Goal: Use online tool/utility: Utilize a website feature to perform a specific function

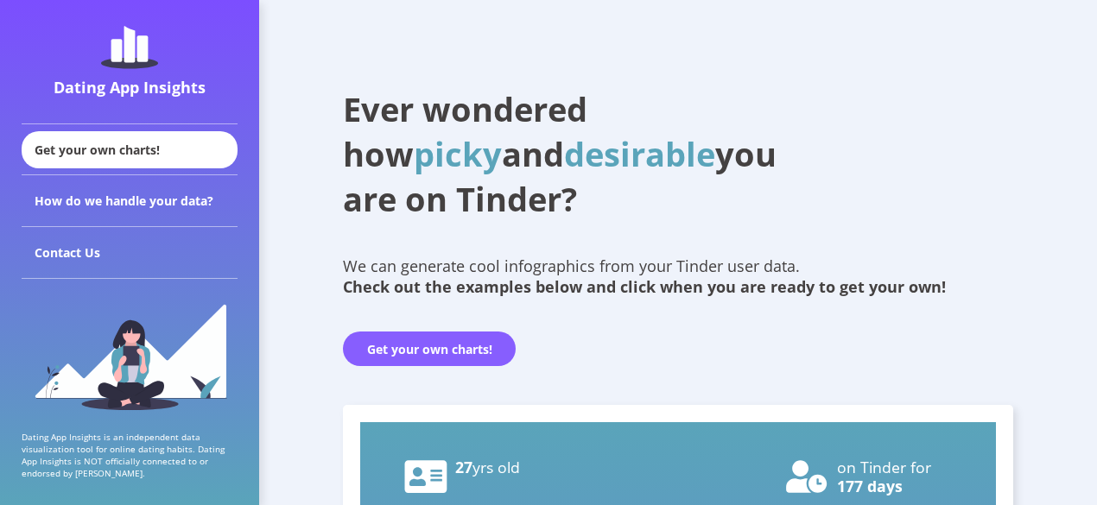
click at [407, 347] on button "Get your own charts!" at bounding box center [429, 349] width 173 height 35
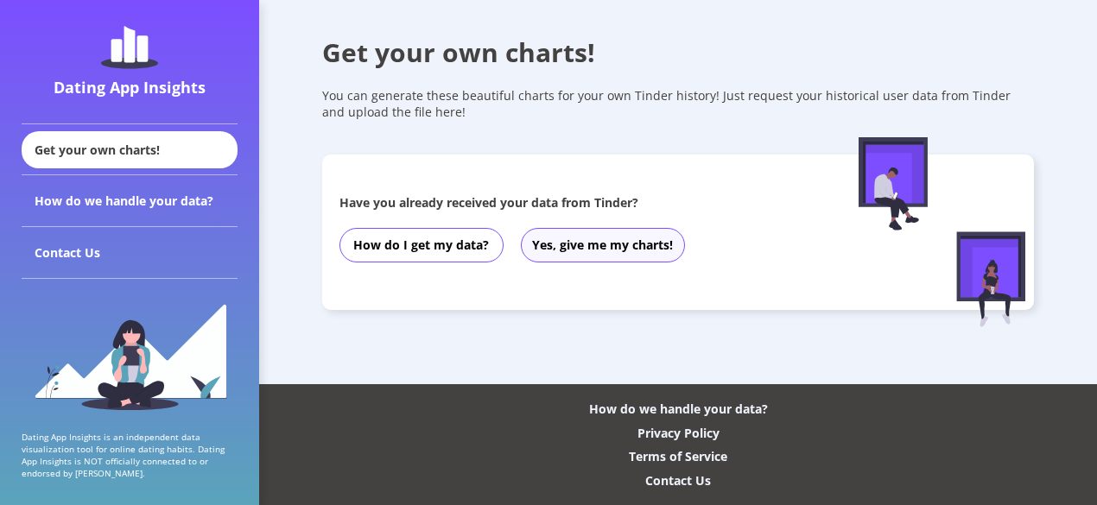
click at [582, 251] on button "Yes, give me my charts!" at bounding box center [603, 245] width 164 height 35
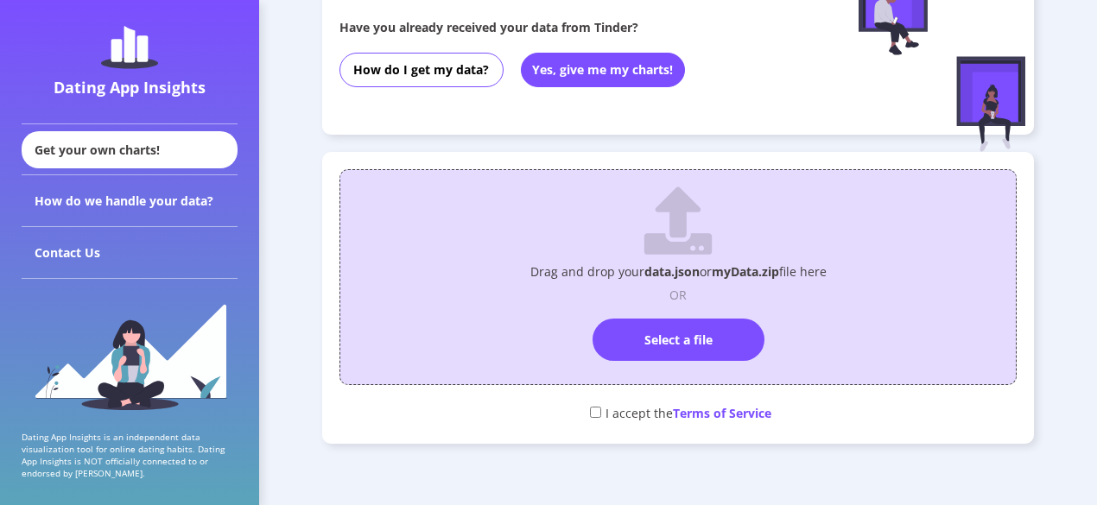
scroll to position [176, 0]
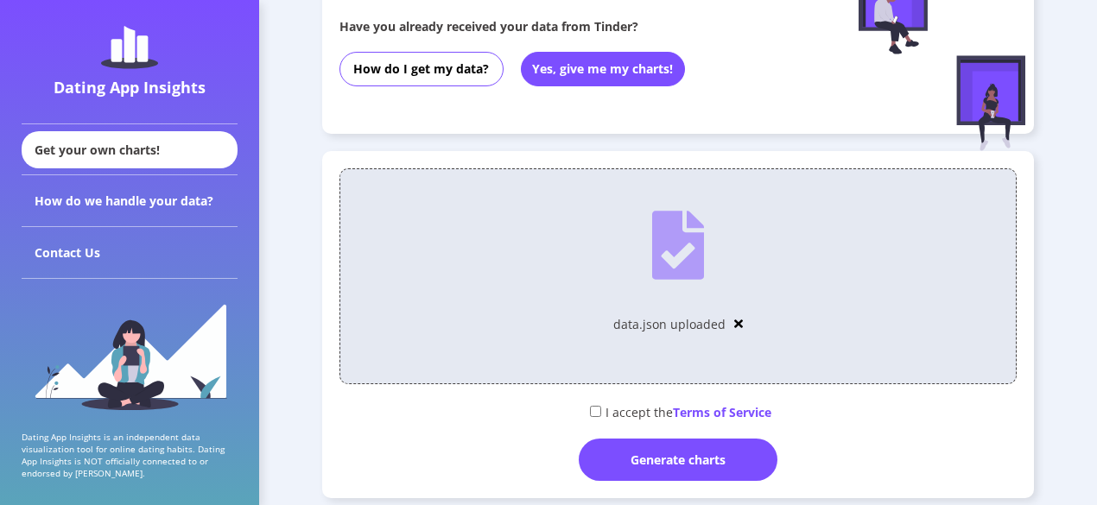
click at [592, 410] on input "checkbox" at bounding box center [595, 411] width 11 height 11
checkbox input "true"
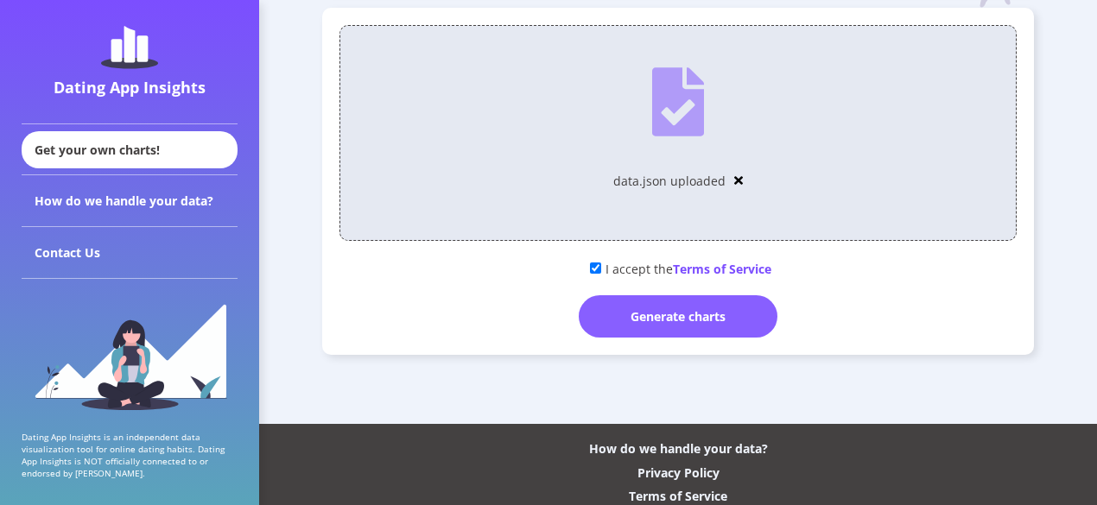
click at [632, 330] on div "Generate charts" at bounding box center [678, 316] width 199 height 42
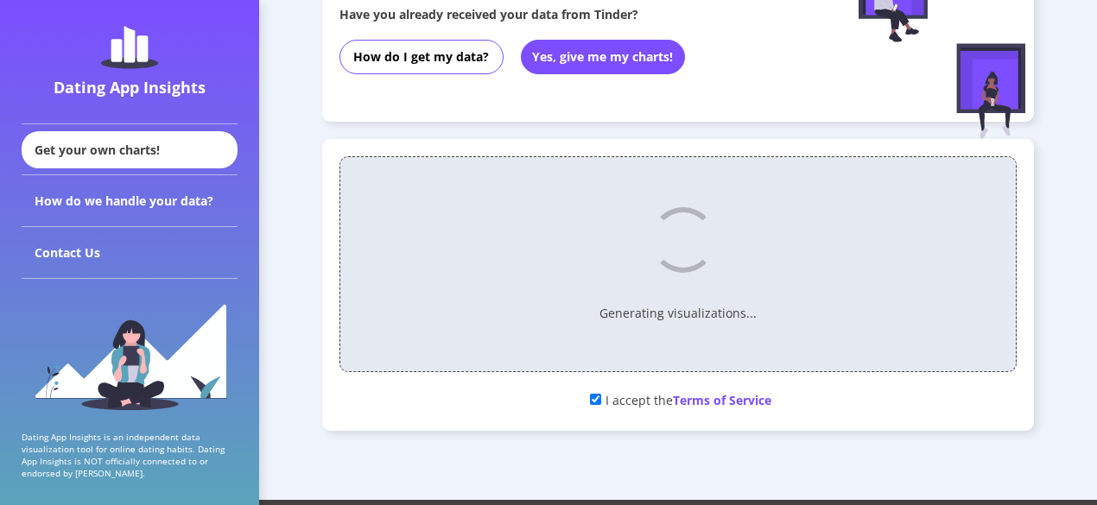
scroll to position [109, 0]
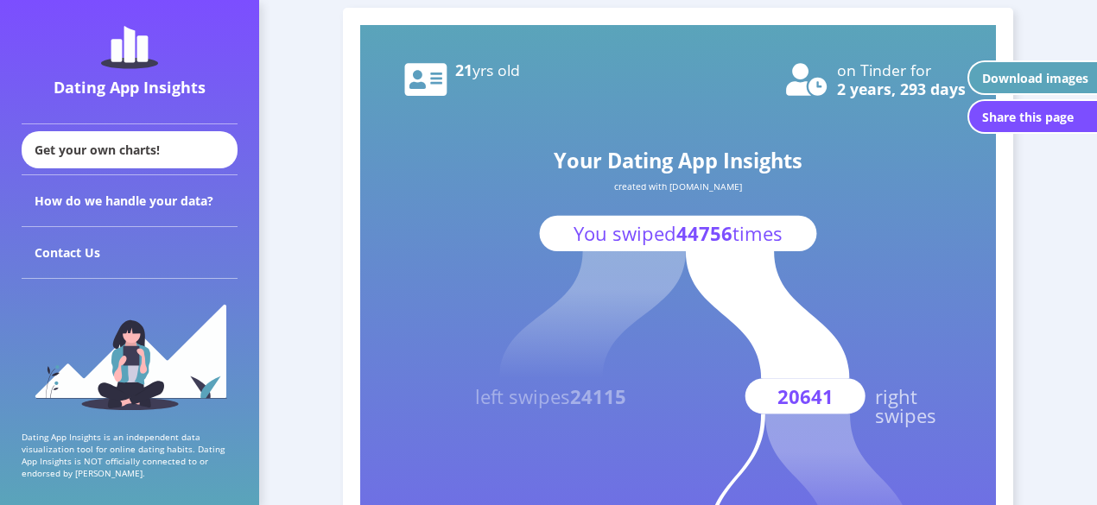
scroll to position [71, 0]
drag, startPoint x: 841, startPoint y: 86, endPoint x: 947, endPoint y: 98, distance: 106.1
click at [947, 98] on text "2 years, 293 days" at bounding box center [901, 88] width 129 height 21
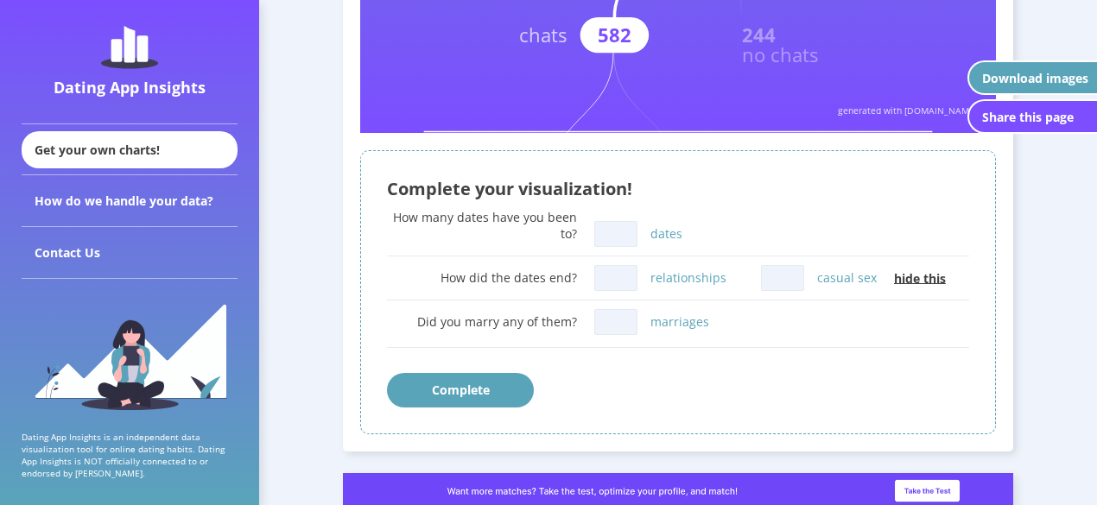
scroll to position [686, 0]
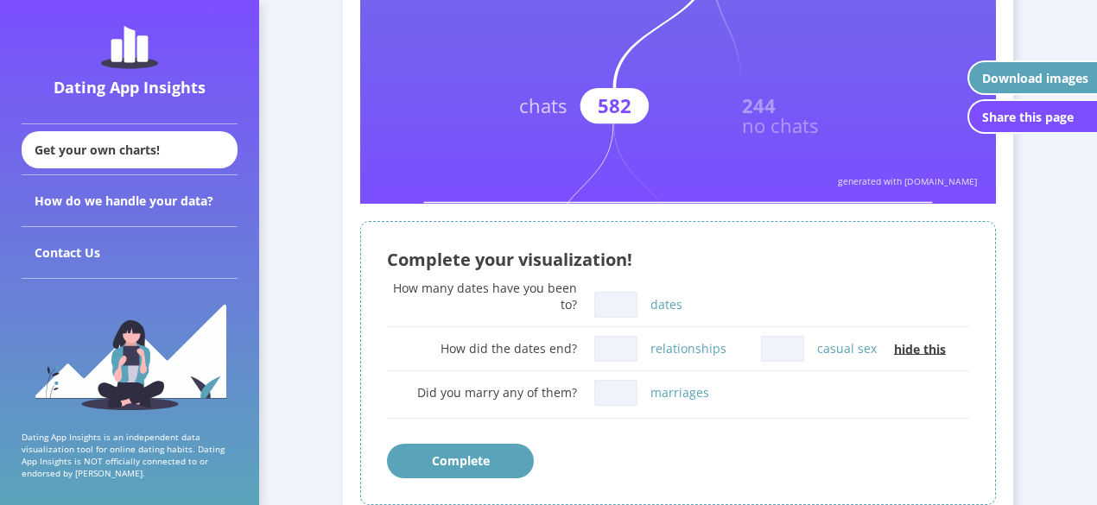
click at [609, 304] on input "dates" at bounding box center [615, 305] width 43 height 26
click at [762, 348] on input "casual sex" at bounding box center [782, 349] width 43 height 26
type input "2"
click at [637, 339] on input "relationships" at bounding box center [615, 349] width 43 height 26
type input "1"
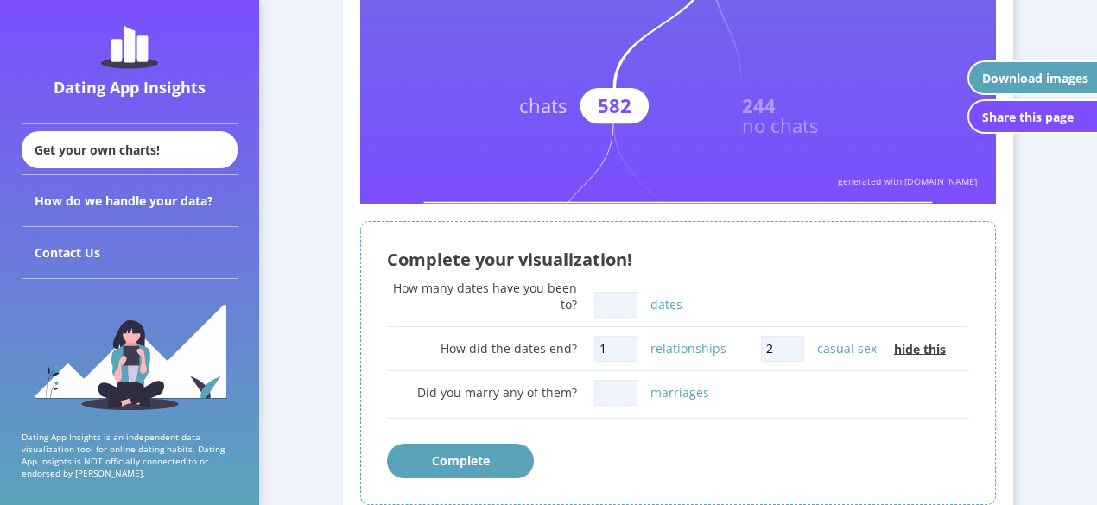
click at [613, 313] on input "dates" at bounding box center [615, 305] width 43 height 26
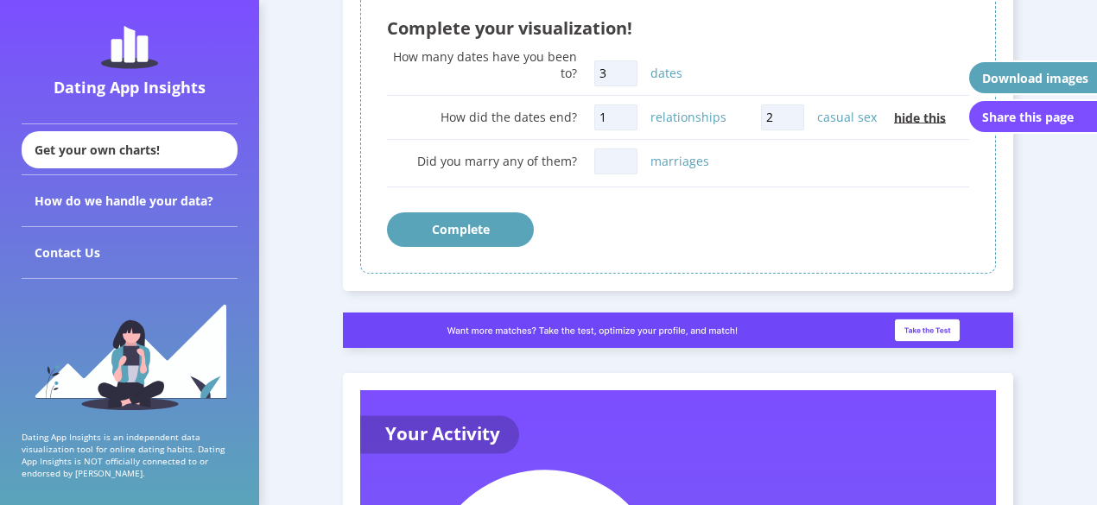
scroll to position [913, 0]
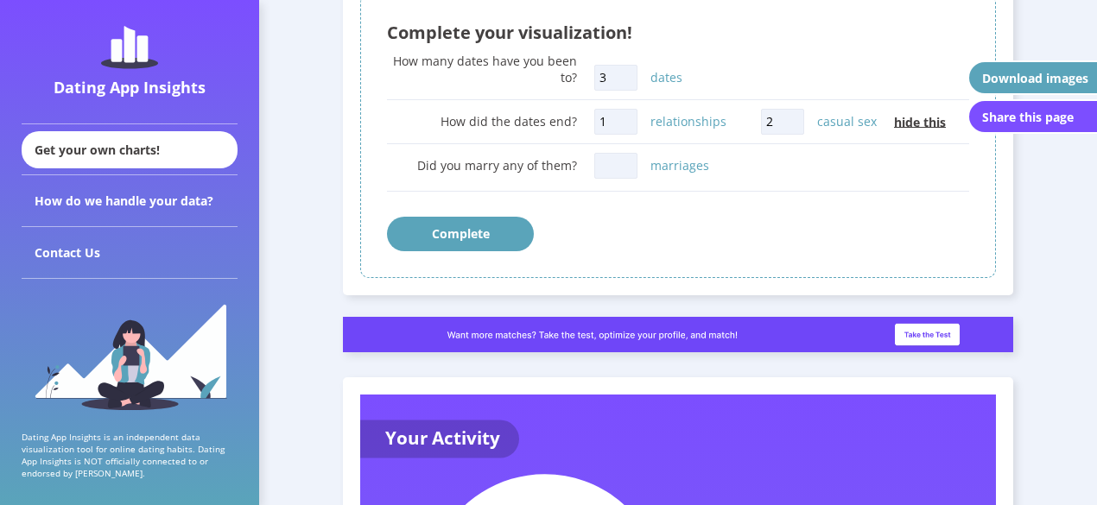
type input "3"
click at [460, 236] on button "Complete" at bounding box center [460, 234] width 147 height 35
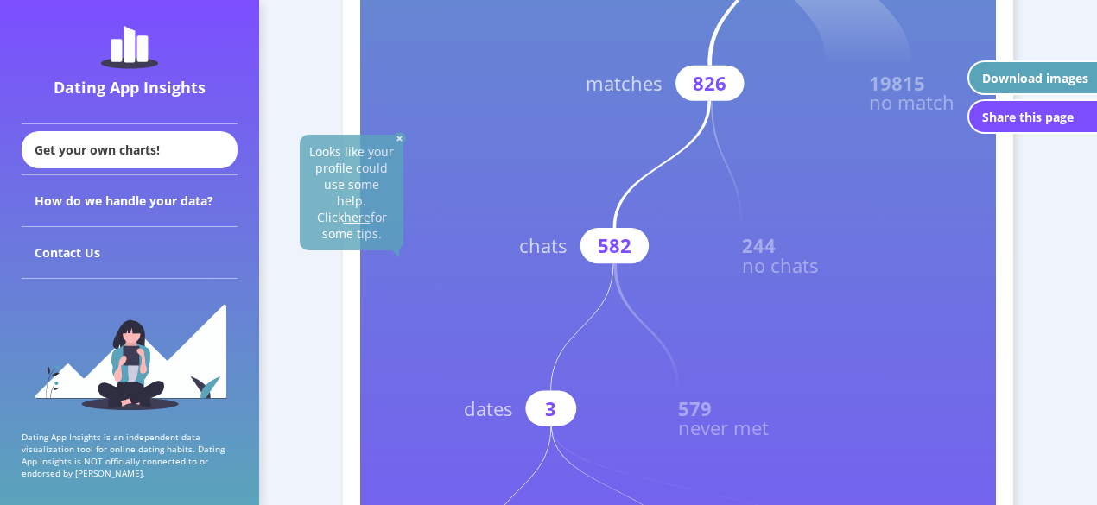
scroll to position [544, 0]
click at [400, 139] on img at bounding box center [399, 140] width 13 height 13
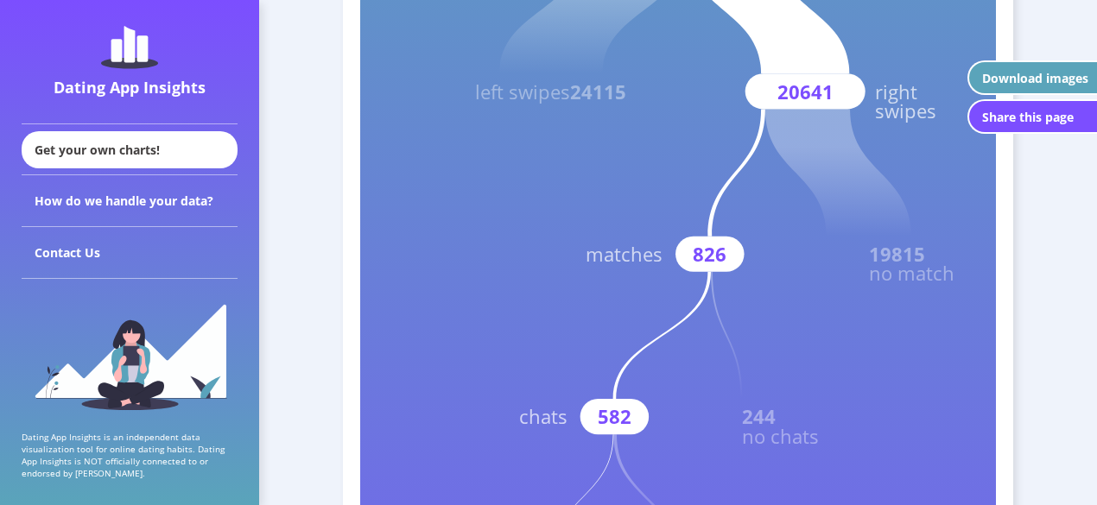
scroll to position [370, 0]
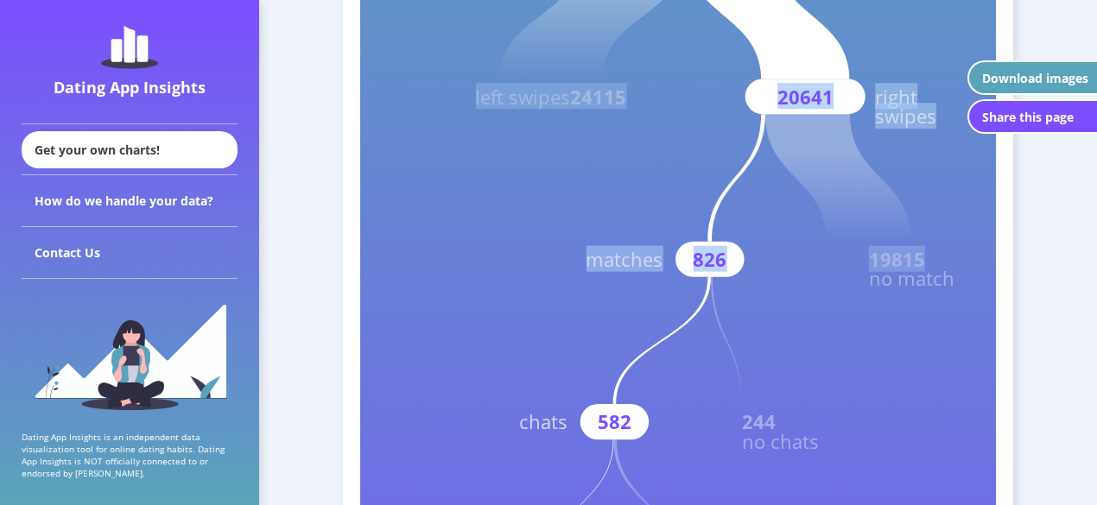
drag, startPoint x: 872, startPoint y: 267, endPoint x: 938, endPoint y: 257, distance: 66.5
click at [938, 257] on icon "Your Dating App Insights created with [DOMAIN_NAME] You swiped 44756 times left…" at bounding box center [678, 360] width 636 height 1271
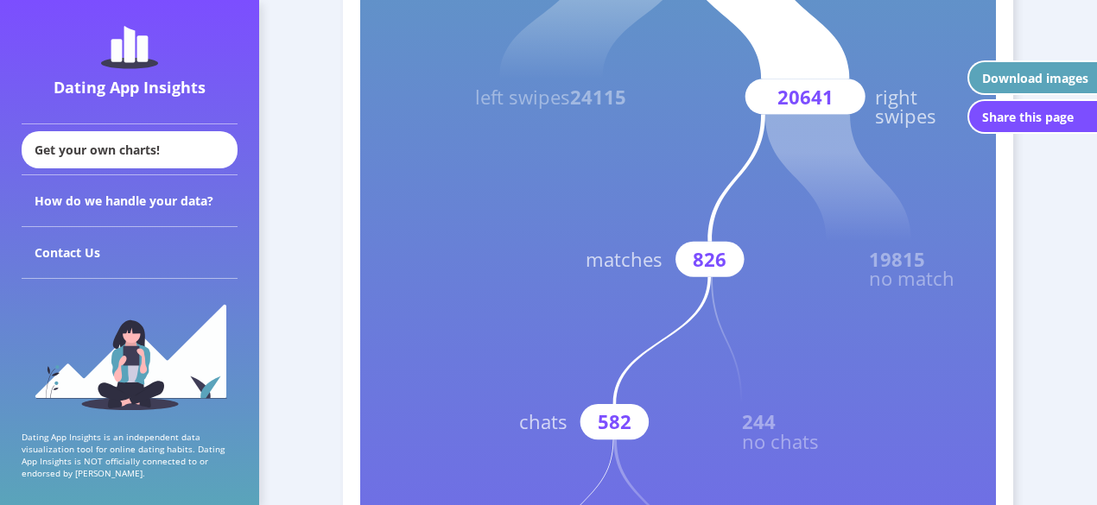
click at [938, 257] on rect at bounding box center [678, 360] width 636 height 1271
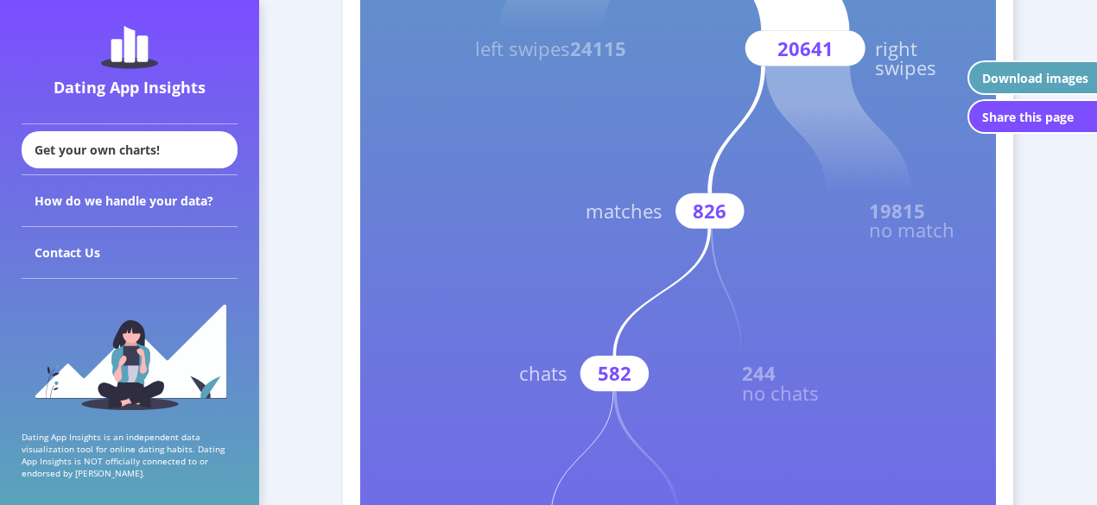
scroll to position [415, 0]
click at [693, 213] on rect at bounding box center [709, 213] width 68 height 35
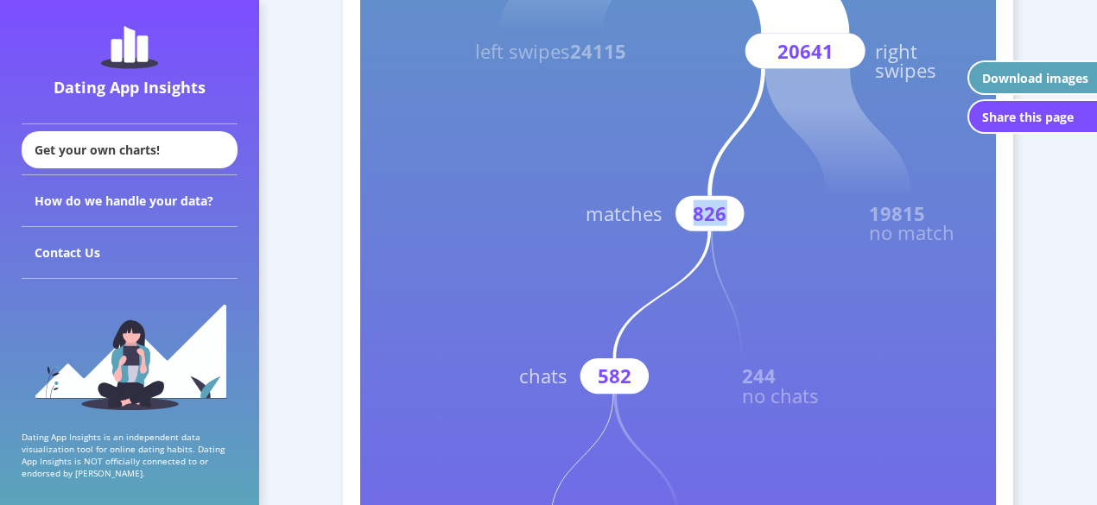
click at [693, 213] on rect at bounding box center [709, 213] width 68 height 35
click at [784, 256] on rect at bounding box center [678, 315] width 636 height 1271
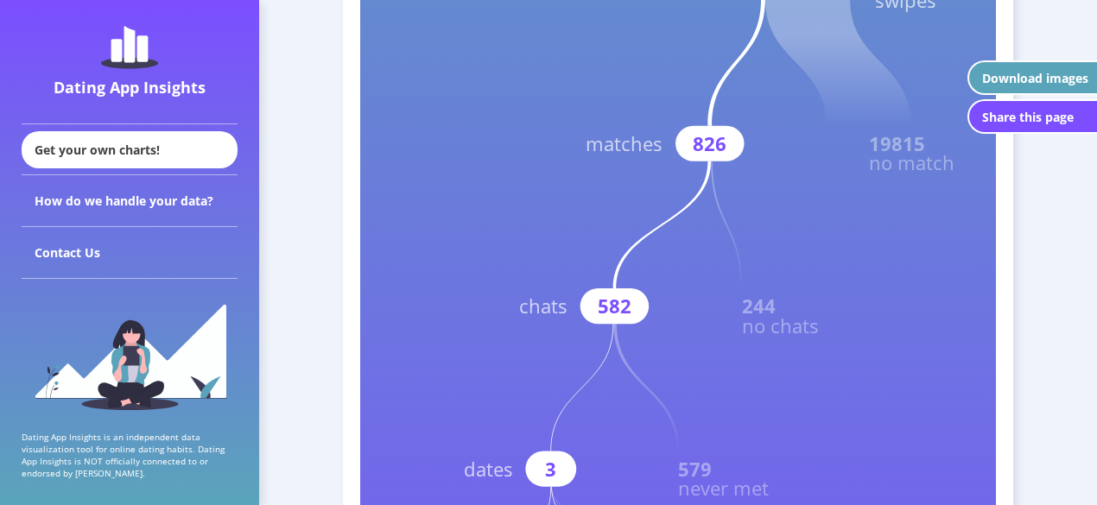
scroll to position [486, 0]
drag, startPoint x: 745, startPoint y: 327, endPoint x: 813, endPoint y: 330, distance: 68.3
click at [813, 330] on text "no chats" at bounding box center [780, 325] width 77 height 26
click at [617, 299] on text "582" at bounding box center [615, 306] width 34 height 26
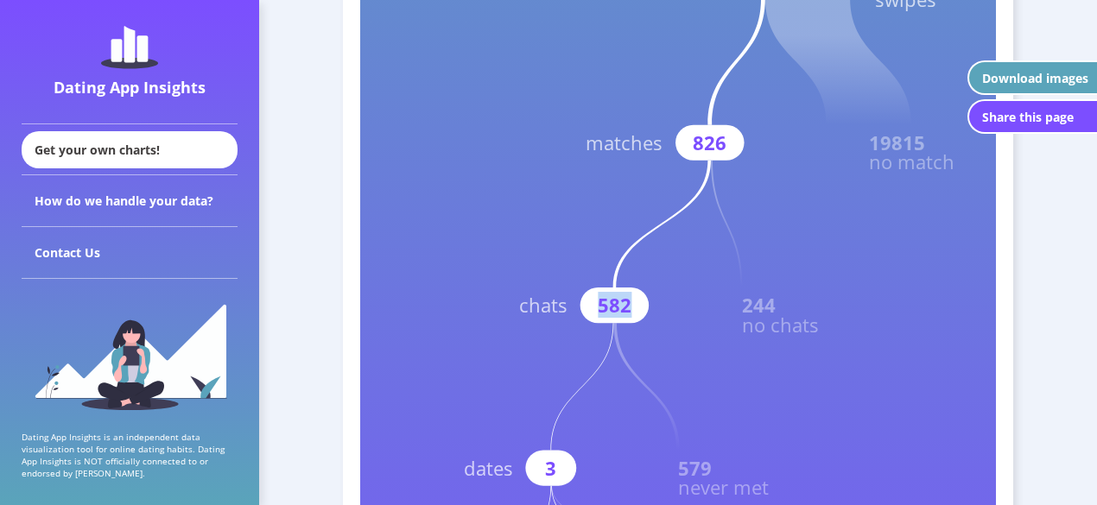
click at [617, 299] on text "582" at bounding box center [615, 306] width 34 height 26
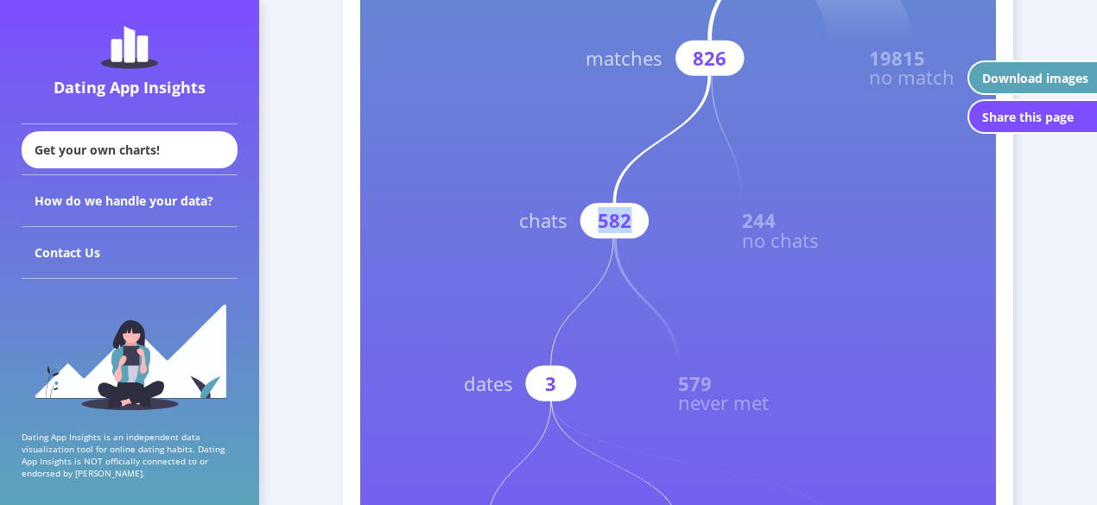
scroll to position [572, 0]
click at [701, 405] on text "never met" at bounding box center [723, 402] width 91 height 26
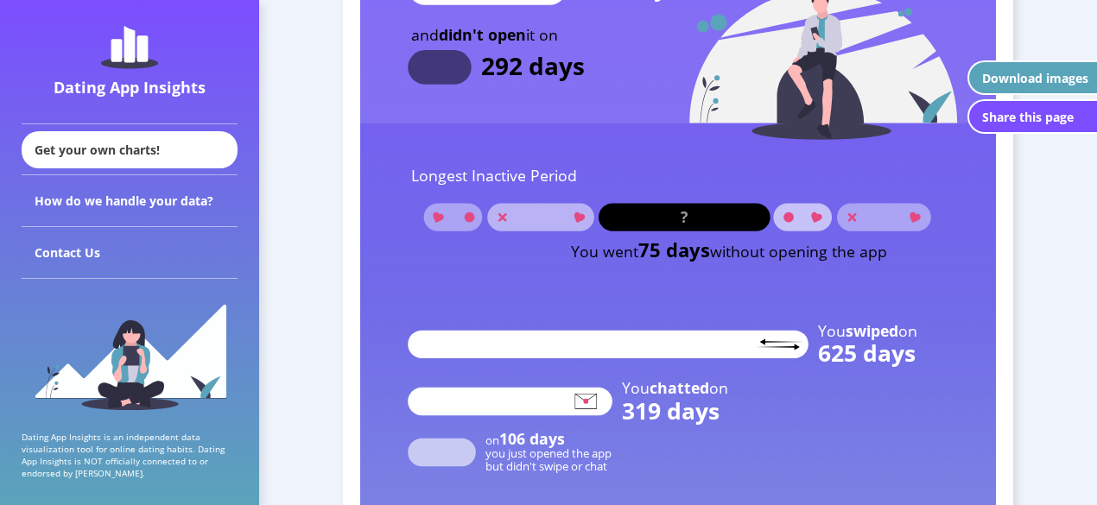
scroll to position [1783, 0]
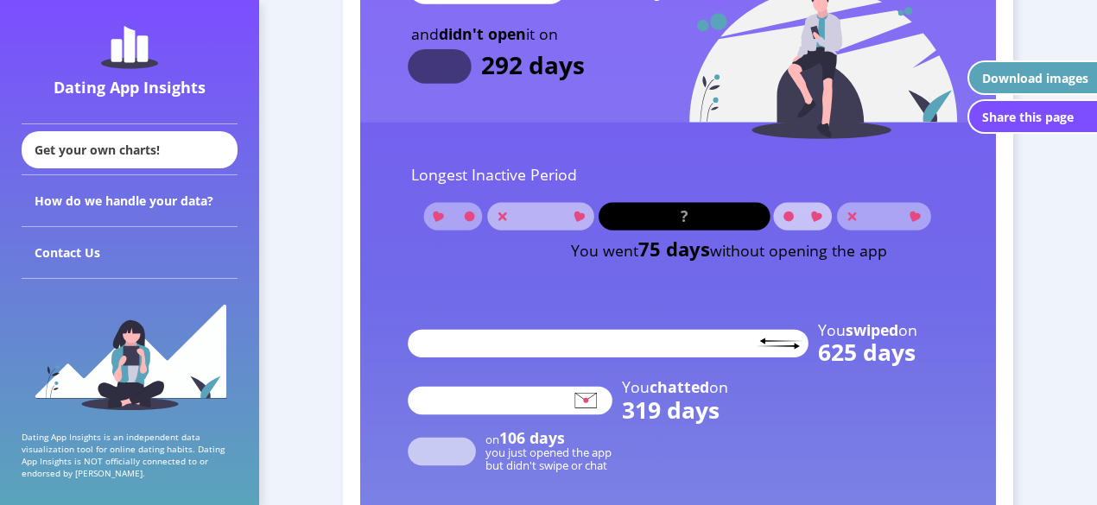
drag, startPoint x: 639, startPoint y: 254, endPoint x: 793, endPoint y: 263, distance: 154.0
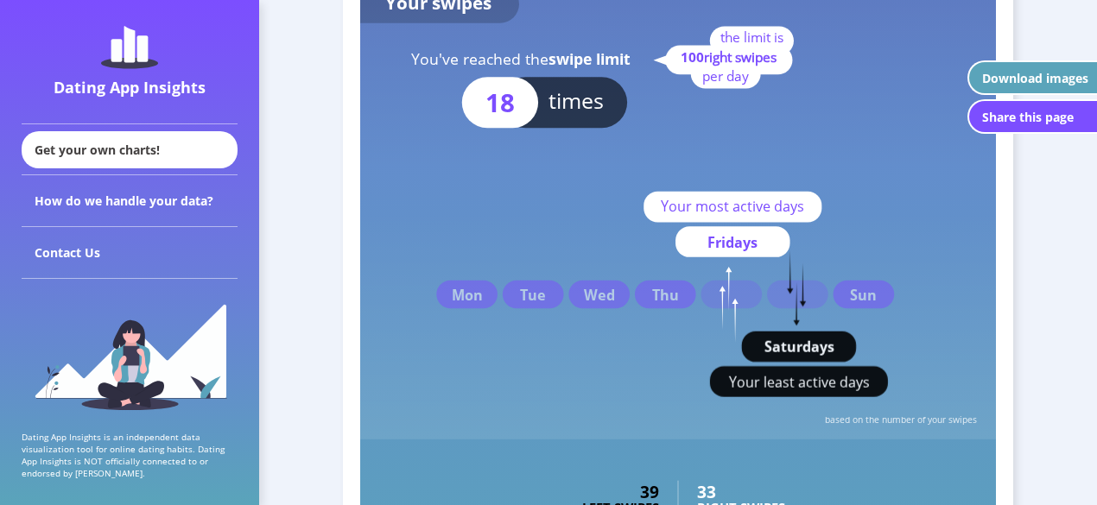
scroll to position [2677, 0]
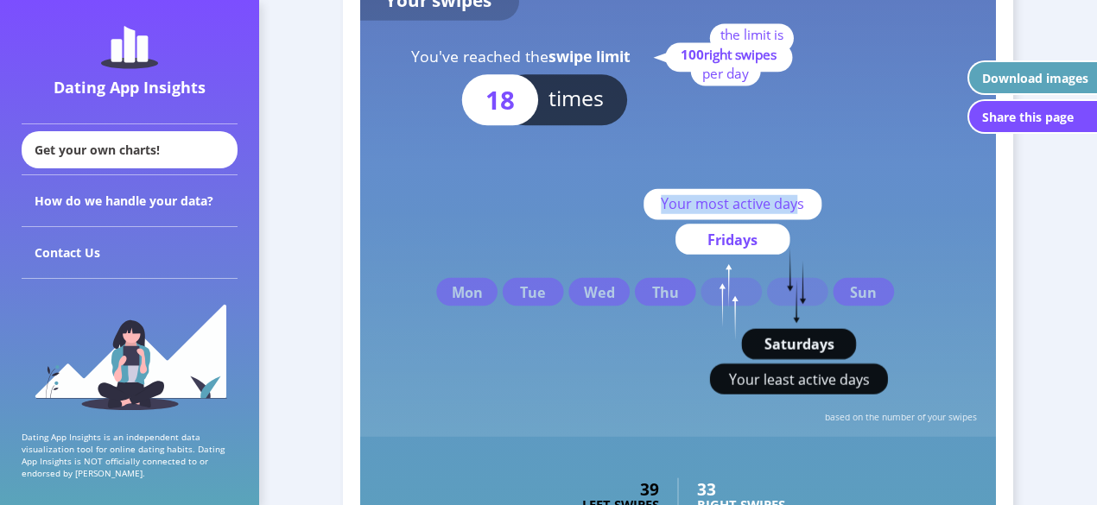
drag, startPoint x: 662, startPoint y: 205, endPoint x: 800, endPoint y: 208, distance: 138.2
click at [800, 208] on text "Your most active days" at bounding box center [732, 203] width 143 height 19
click at [802, 211] on text "Your most active days" at bounding box center [732, 203] width 143 height 19
drag, startPoint x: 707, startPoint y: 238, endPoint x: 751, endPoint y: 243, distance: 44.4
click at [751, 243] on g "Your most active days Fridays" at bounding box center [733, 264] width 178 height 151
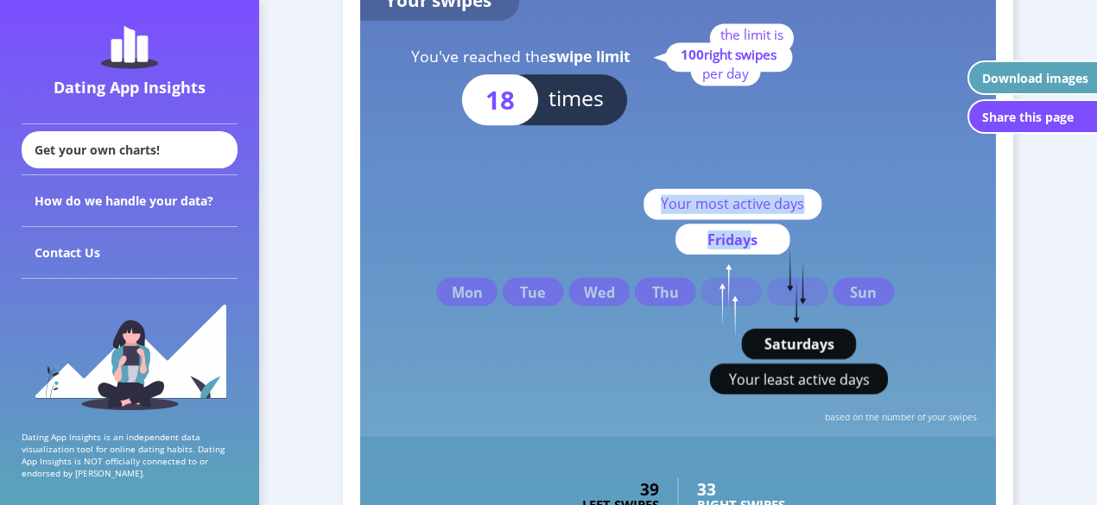
click at [751, 243] on text "Fridays" at bounding box center [732, 240] width 50 height 19
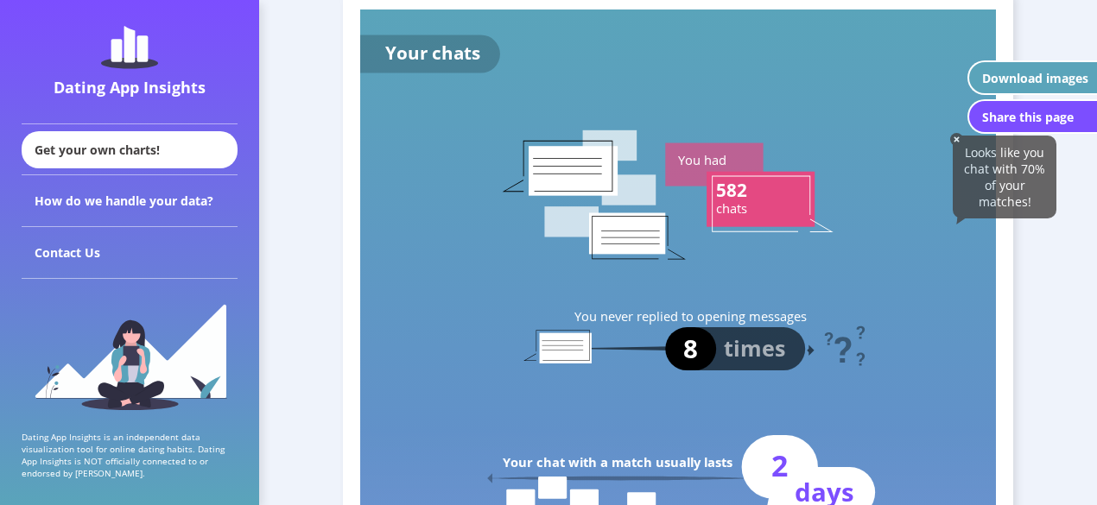
scroll to position [3430, 0]
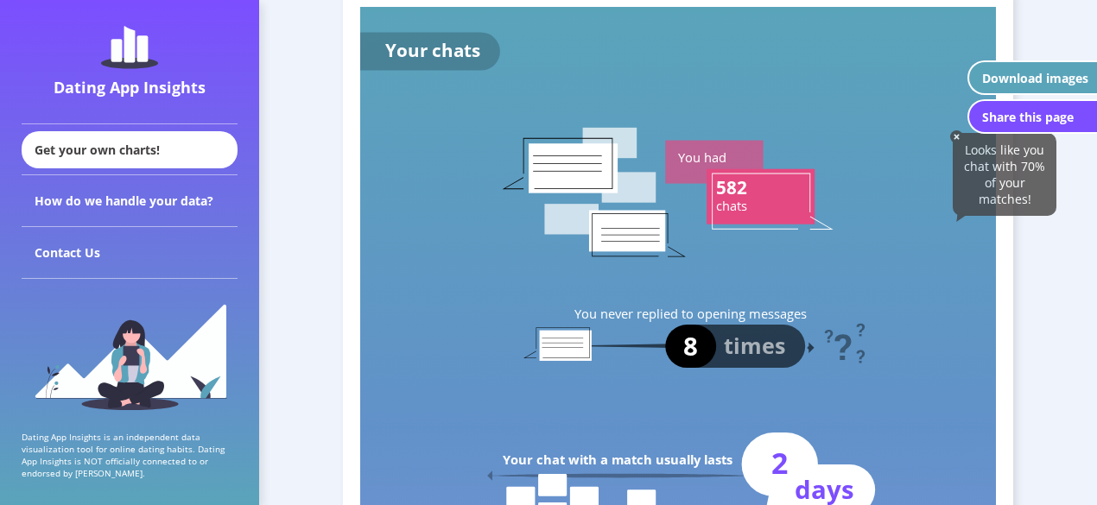
click at [692, 345] on text "8" at bounding box center [690, 346] width 15 height 35
drag, startPoint x: 571, startPoint y: 174, endPoint x: 719, endPoint y: 208, distance: 151.7
click at [719, 208] on g "You had 582 chats" at bounding box center [668, 193] width 331 height 130
click at [719, 208] on text "chats" at bounding box center [731, 205] width 31 height 17
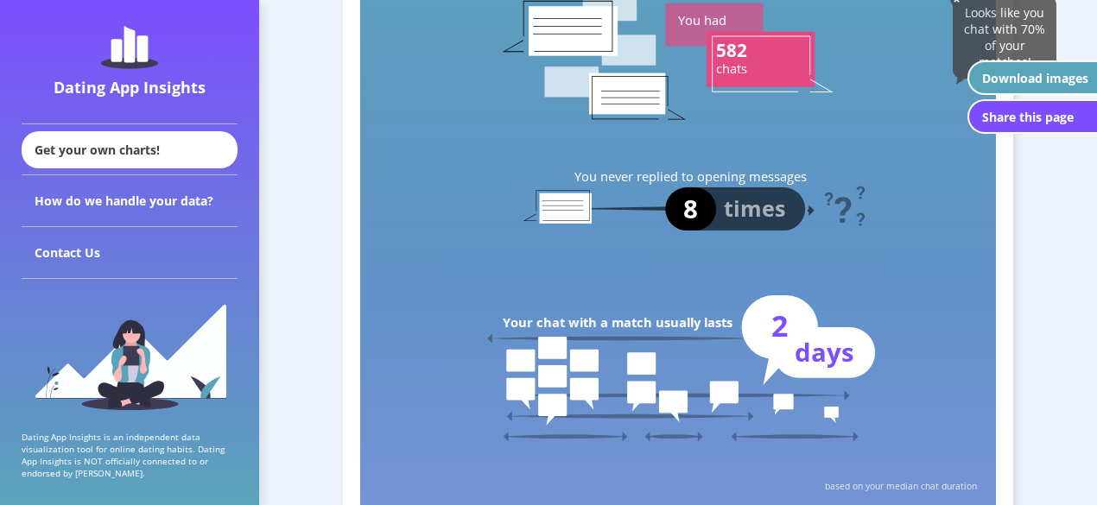
scroll to position [3571, 0]
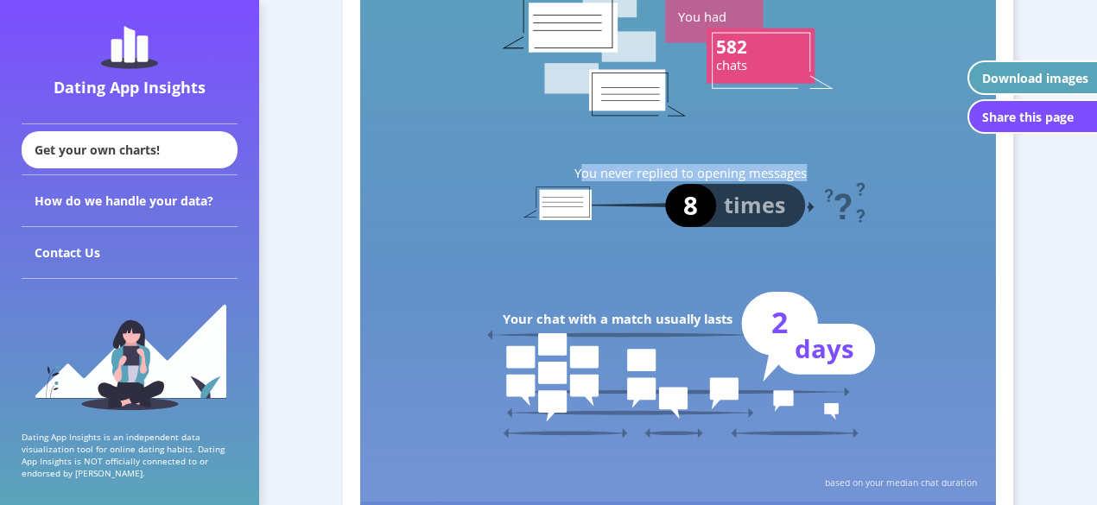
drag, startPoint x: 580, startPoint y: 174, endPoint x: 799, endPoint y: 193, distance: 220.3
click at [799, 193] on g "You never replied to opening messages times 8" at bounding box center [719, 195] width 290 height 63
click at [799, 193] on rect at bounding box center [741, 205] width 127 height 43
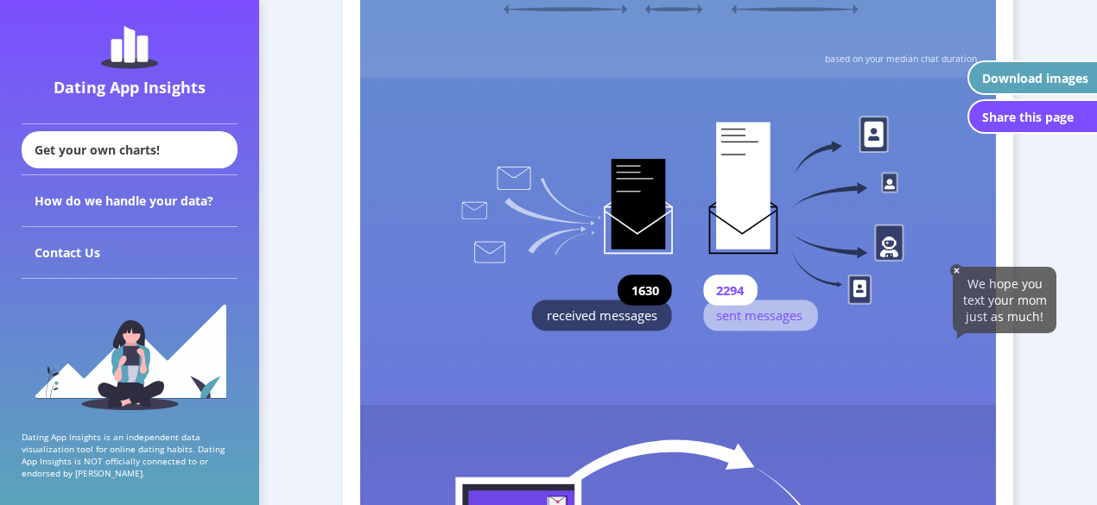
scroll to position [3996, 0]
click at [617, 315] on text "received messages" at bounding box center [602, 314] width 111 height 17
click at [734, 349] on rect at bounding box center [678, 410] width 636 height 1939
click at [622, 309] on text "received messages" at bounding box center [602, 314] width 111 height 17
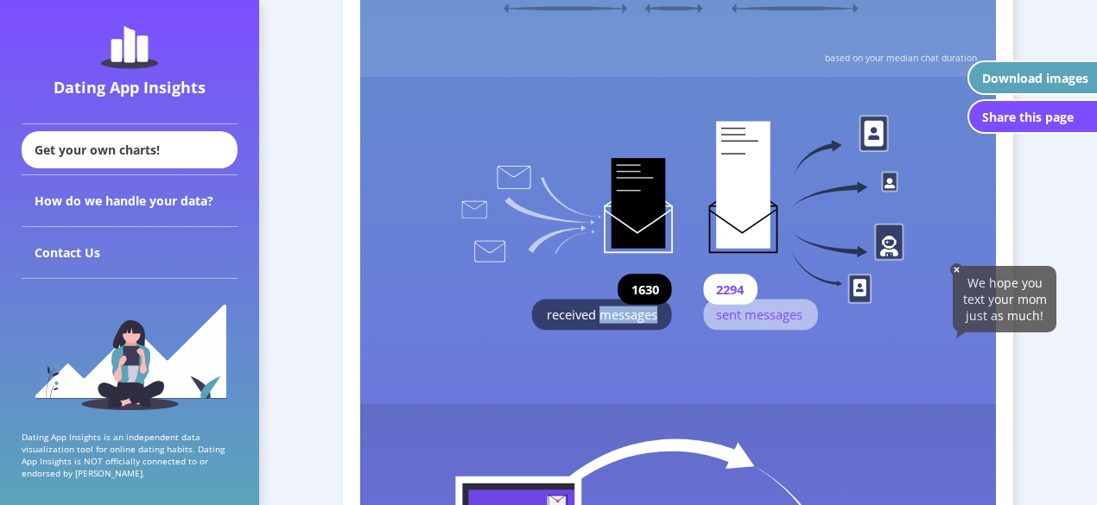
click at [622, 309] on text "received messages" at bounding box center [602, 314] width 111 height 17
click at [656, 335] on rect at bounding box center [678, 410] width 636 height 1939
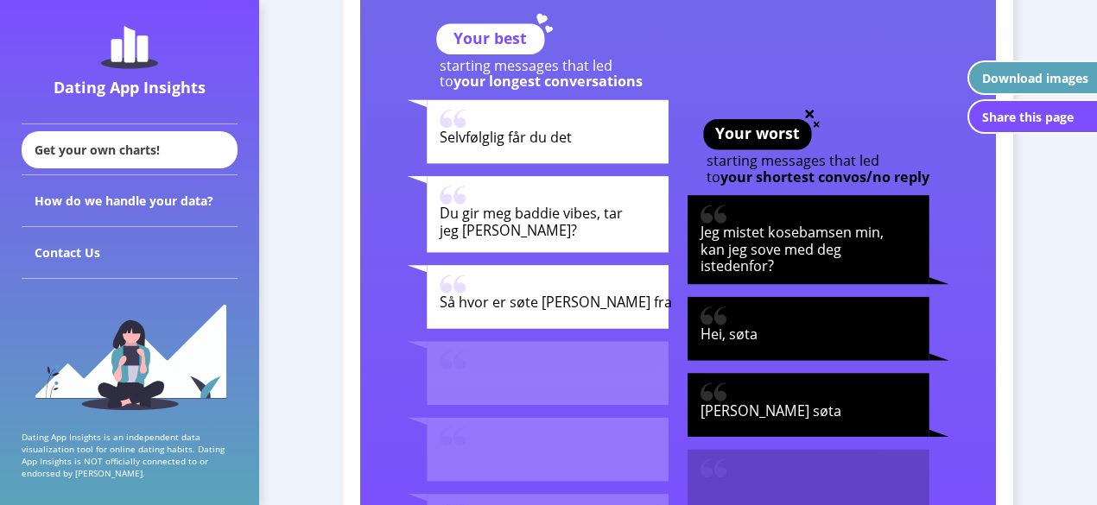
scroll to position [4797, 0]
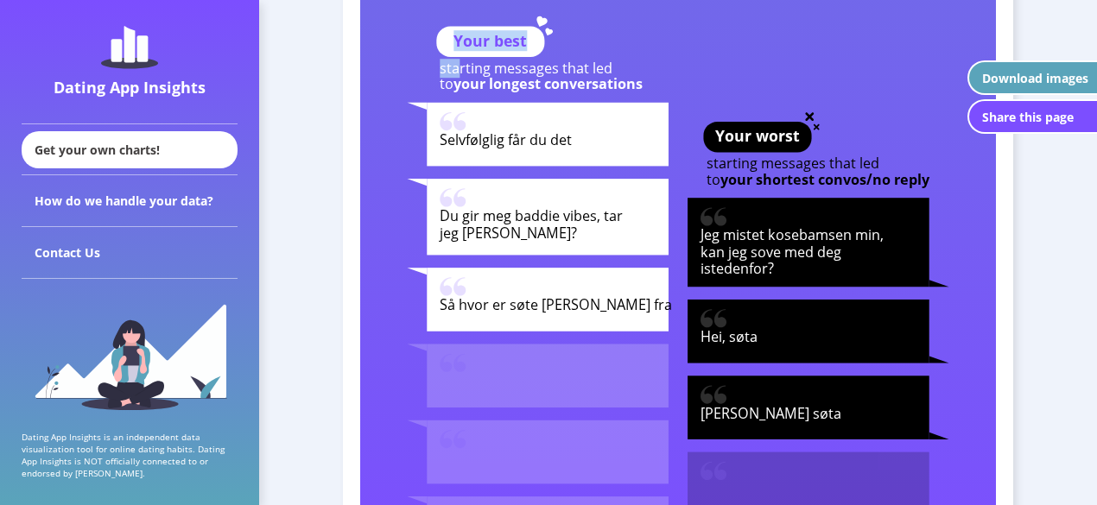
drag, startPoint x: 459, startPoint y: 68, endPoint x: 567, endPoint y: 94, distance: 111.9
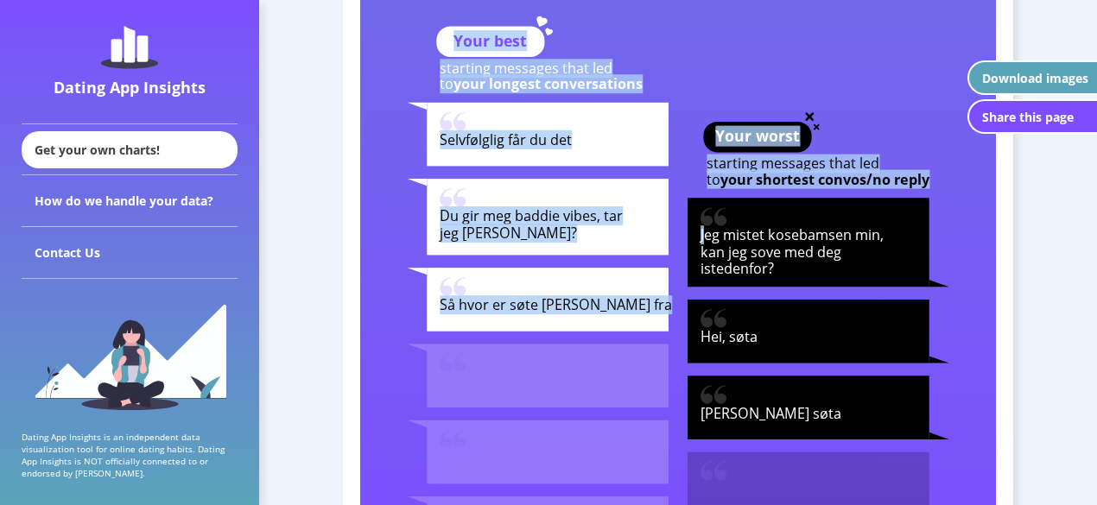
drag, startPoint x: 703, startPoint y: 233, endPoint x: 791, endPoint y: 295, distance: 107.8
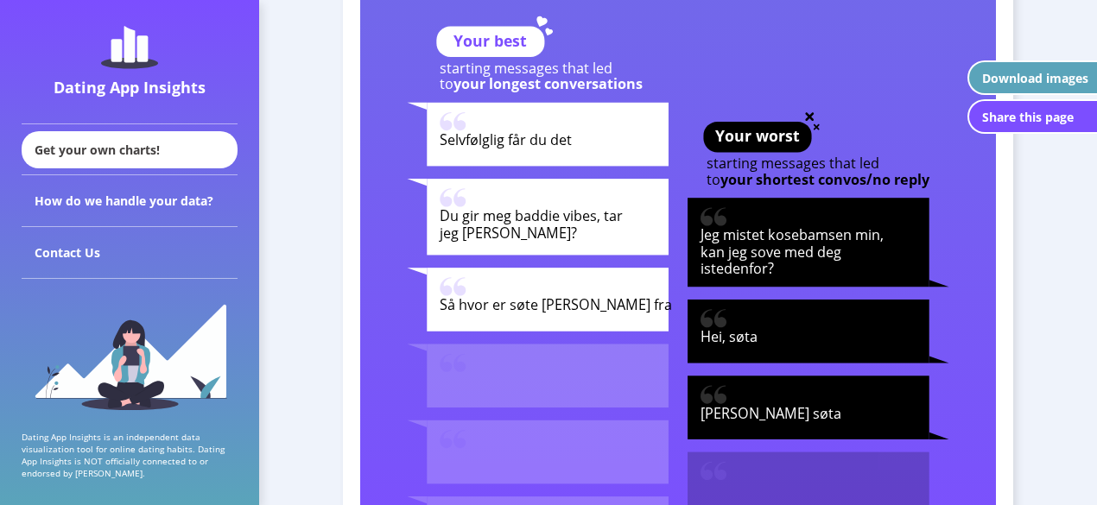
click at [740, 329] on tspan "Hei, søta" at bounding box center [729, 336] width 57 height 19
click at [745, 412] on tspan "[PERSON_NAME] søta" at bounding box center [771, 413] width 141 height 19
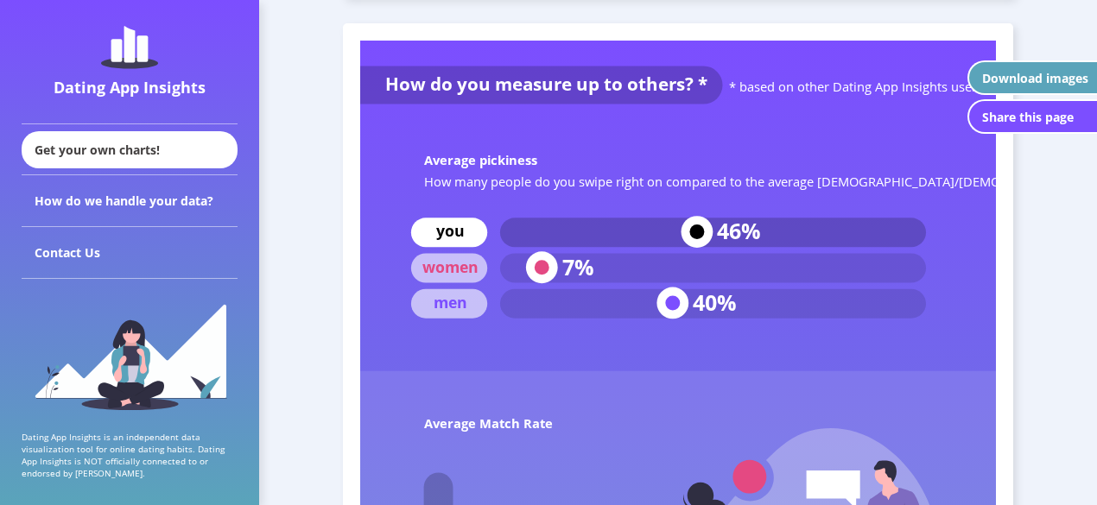
scroll to position [5453, 0]
click at [685, 304] on circle at bounding box center [672, 303] width 32 height 32
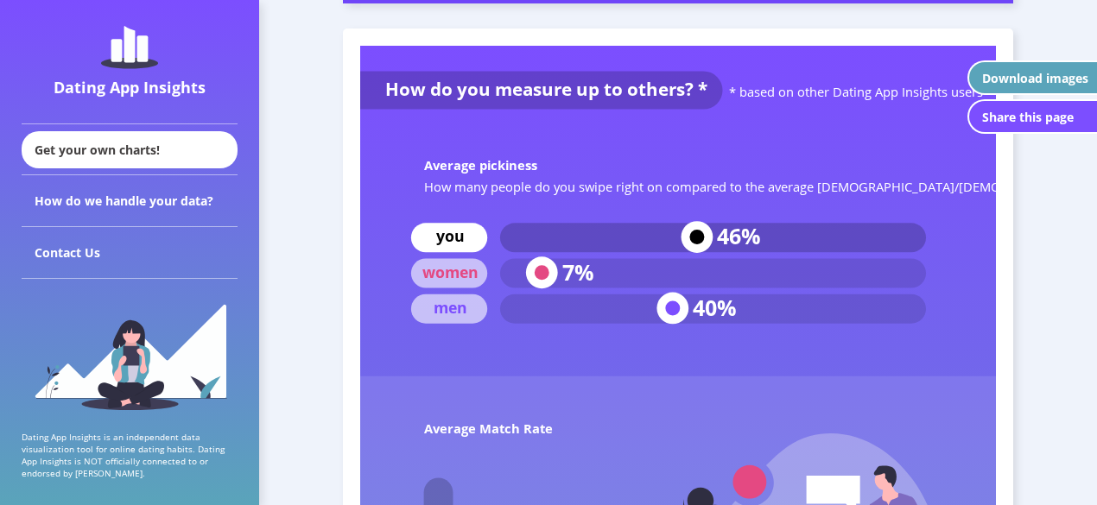
scroll to position [5446, 0]
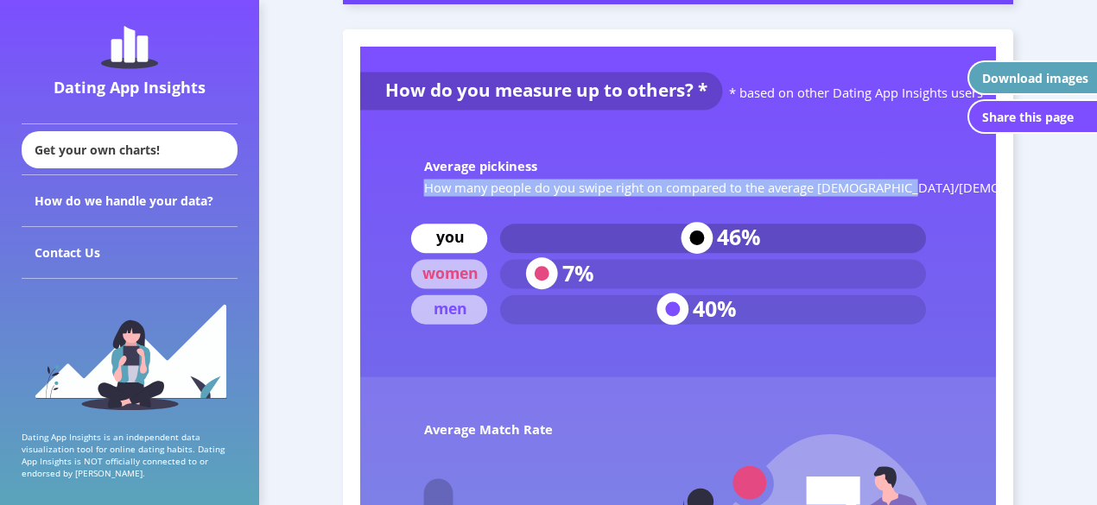
drag, startPoint x: 428, startPoint y: 185, endPoint x: 906, endPoint y: 183, distance: 477.7
click at [906, 183] on text "How many people do you swipe right on compared to the average [DEMOGRAPHIC_DATA…" at bounding box center [777, 187] width 707 height 17
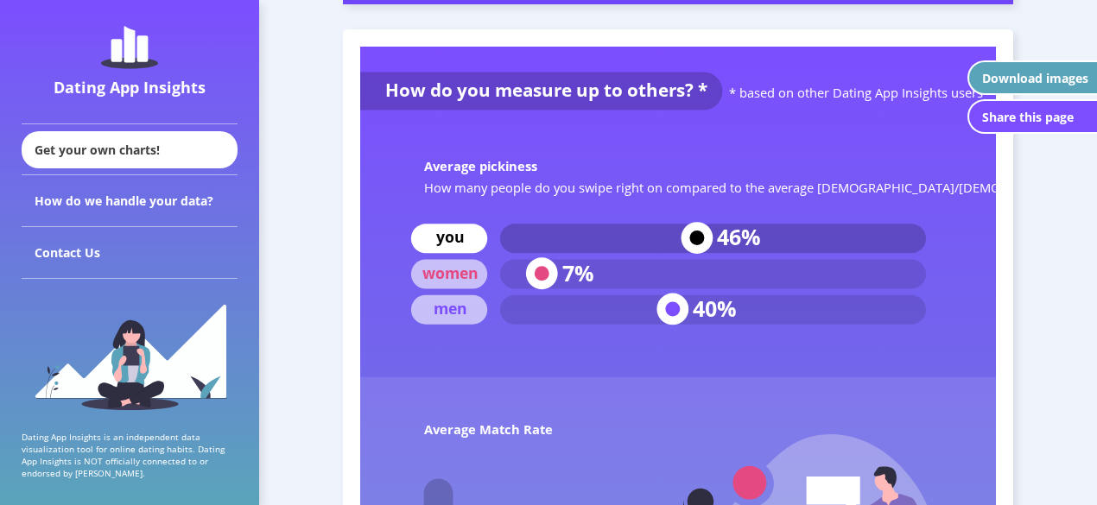
click at [727, 236] on text "46%" at bounding box center [739, 236] width 44 height 29
click at [751, 288] on rect at bounding box center [713, 274] width 426 height 29
click at [691, 305] on rect at bounding box center [713, 309] width 426 height 29
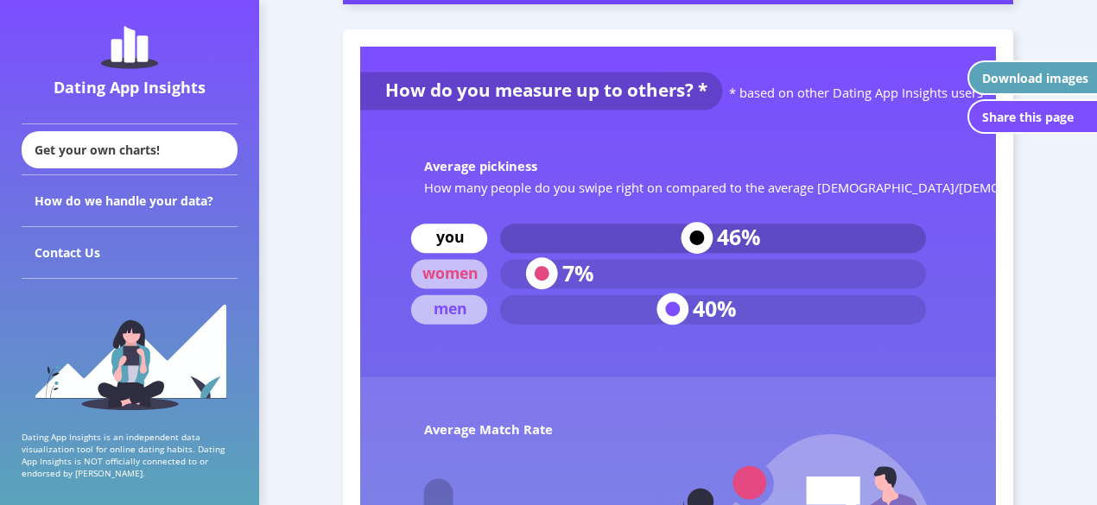
click at [574, 271] on text "7%" at bounding box center [578, 272] width 32 height 29
click at [575, 274] on text "7%" at bounding box center [578, 272] width 32 height 29
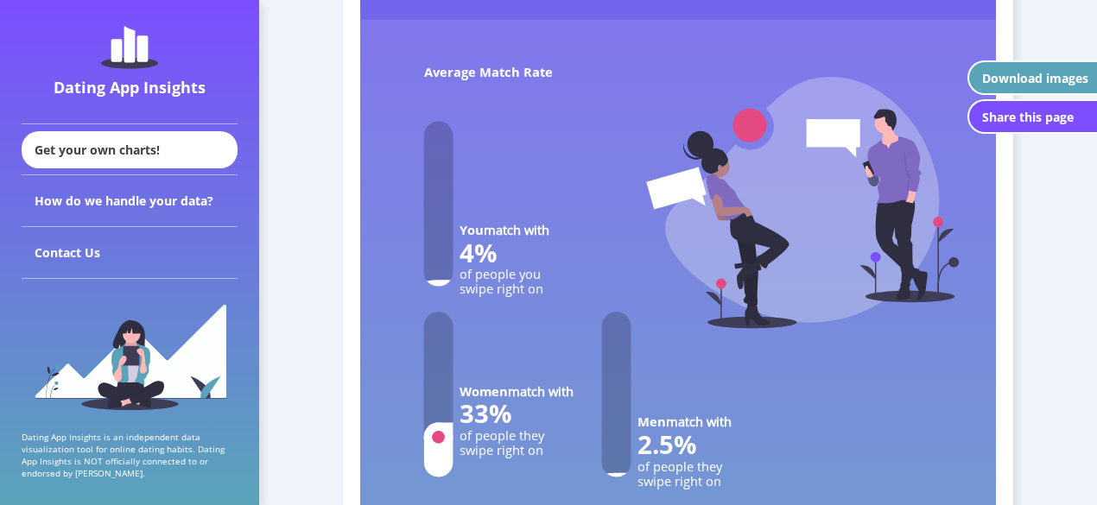
scroll to position [5805, 0]
click at [473, 417] on text "33%" at bounding box center [486, 413] width 53 height 35
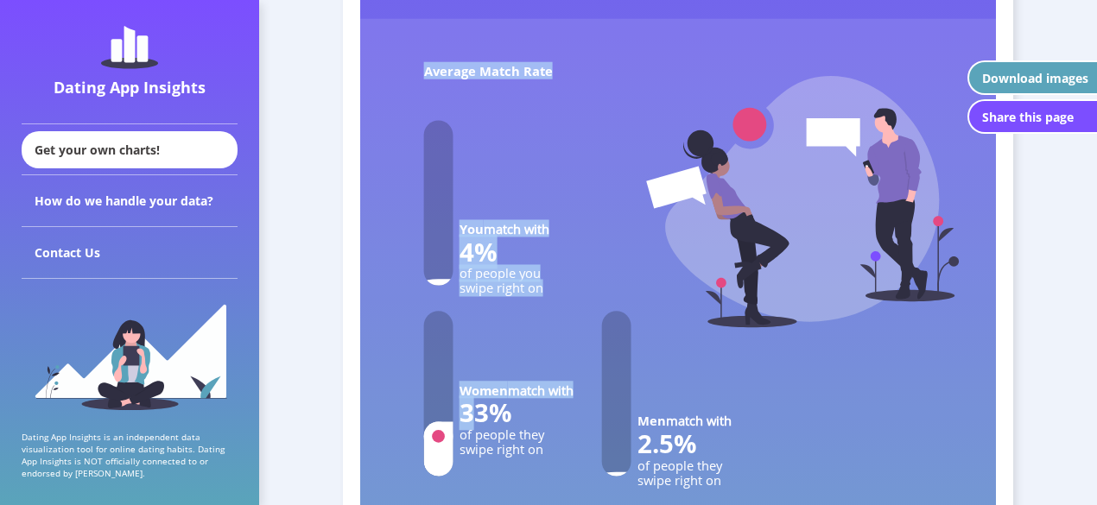
drag, startPoint x: 473, startPoint y: 417, endPoint x: 583, endPoint y: 439, distance: 111.8
click at [583, 439] on g "Average Match Rate You match with 4% of people you swipe right on Women match w…" at bounding box center [678, 273] width 636 height 509
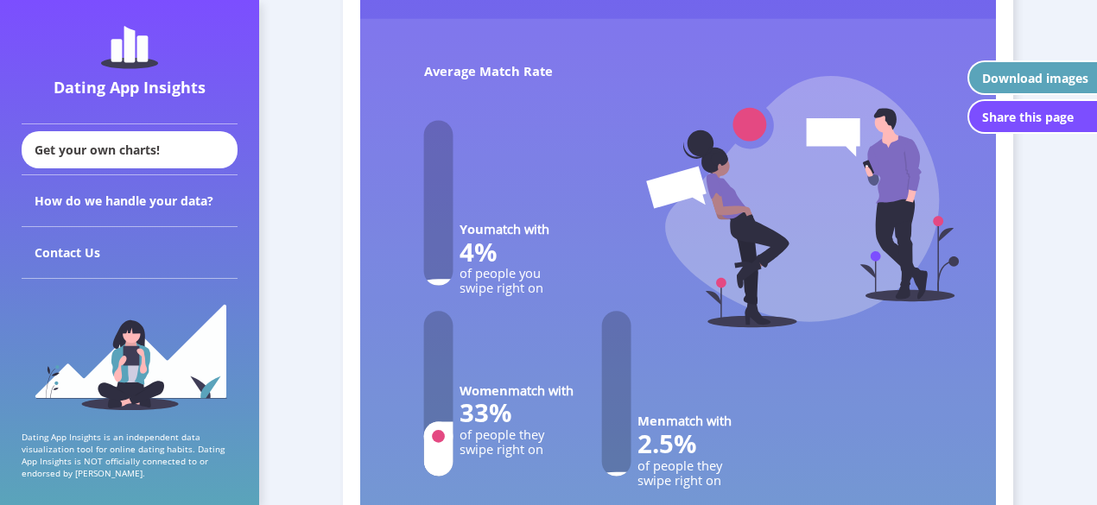
click at [583, 439] on rect at bounding box center [678, 273] width 636 height 509
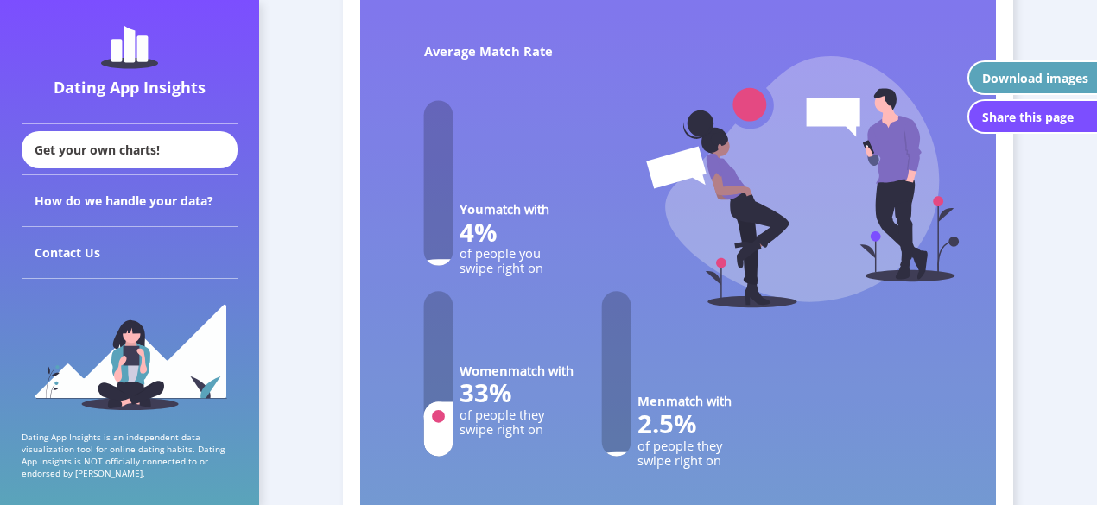
scroll to position [5828, 0]
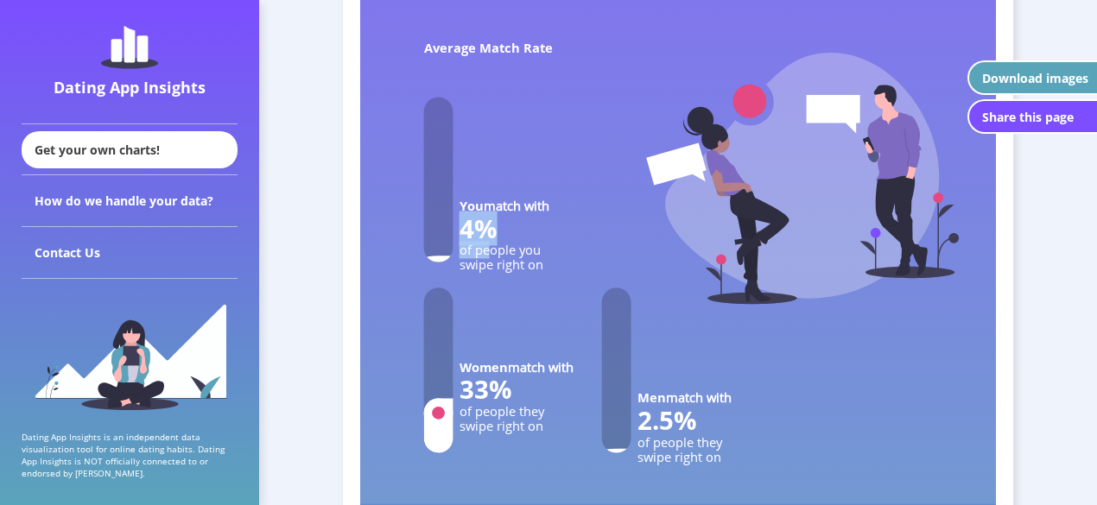
drag, startPoint x: 463, startPoint y: 223, endPoint x: 491, endPoint y: 243, distance: 34.0
click at [491, 243] on g "You match with 4% of people you swipe right on" at bounding box center [486, 185] width 125 height 176
click at [491, 243] on text "of people you" at bounding box center [500, 249] width 81 height 17
click at [494, 246] on text "of people you" at bounding box center [500, 249] width 81 height 17
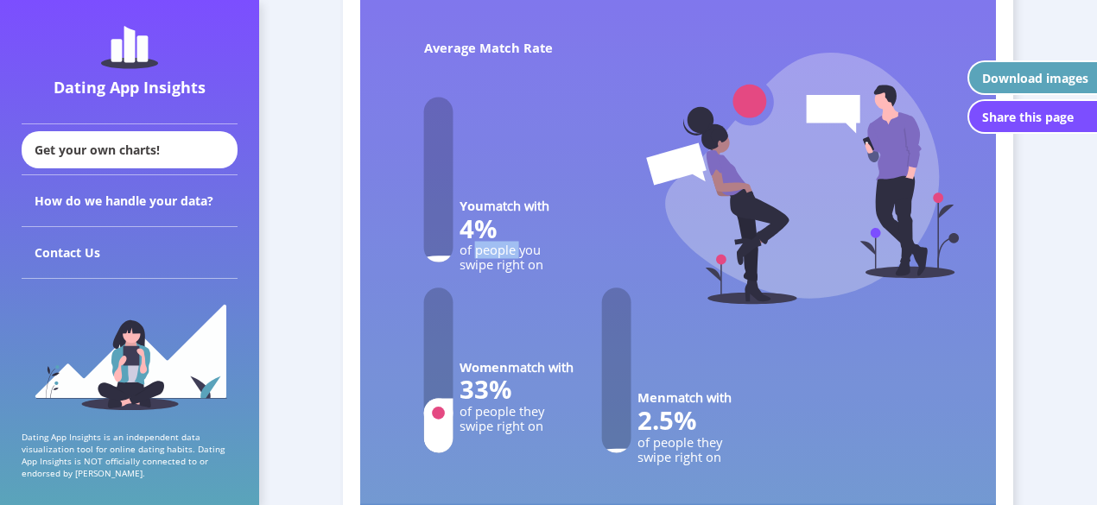
click at [499, 253] on text "of people you" at bounding box center [500, 249] width 81 height 17
click at [668, 443] on text "of people they" at bounding box center [680, 442] width 86 height 17
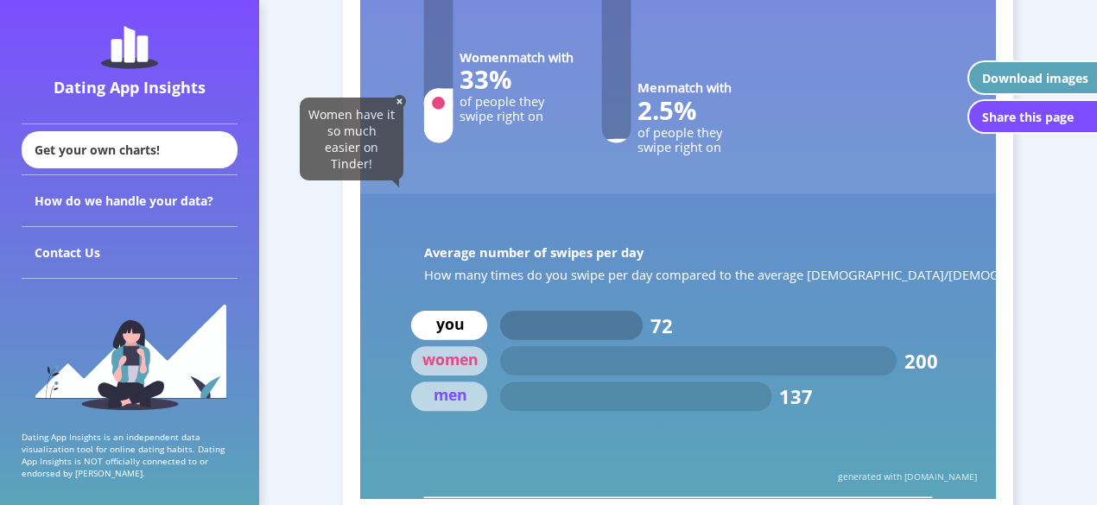
scroll to position [6139, 0]
click at [917, 363] on text "200" at bounding box center [921, 360] width 34 height 26
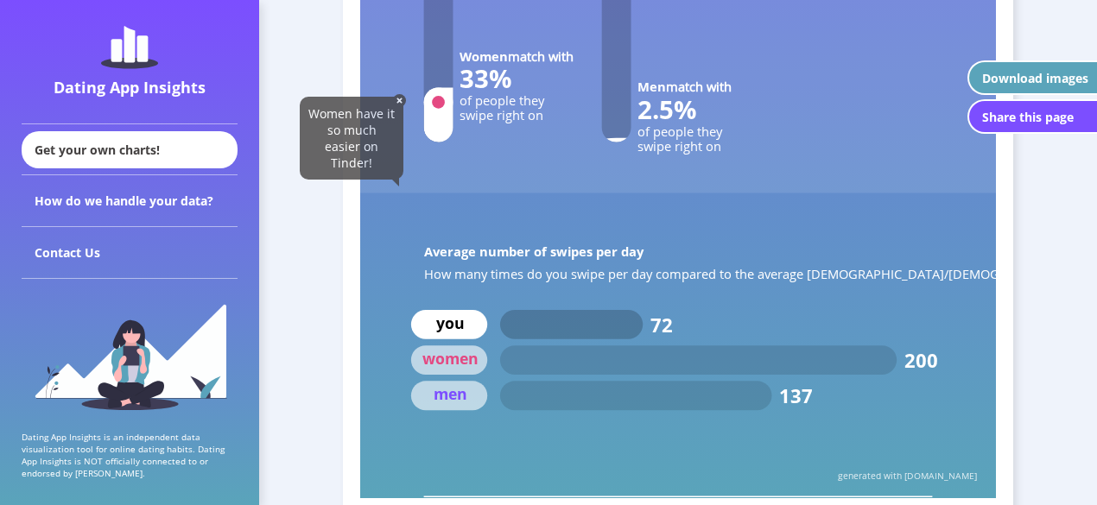
click at [811, 398] on text "137" at bounding box center [796, 396] width 34 height 26
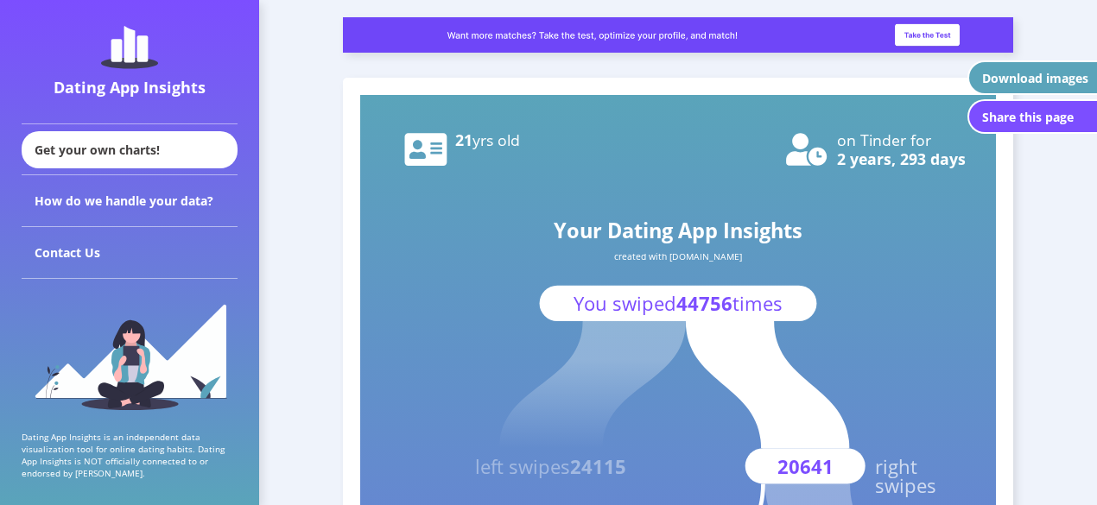
scroll to position [52, 0]
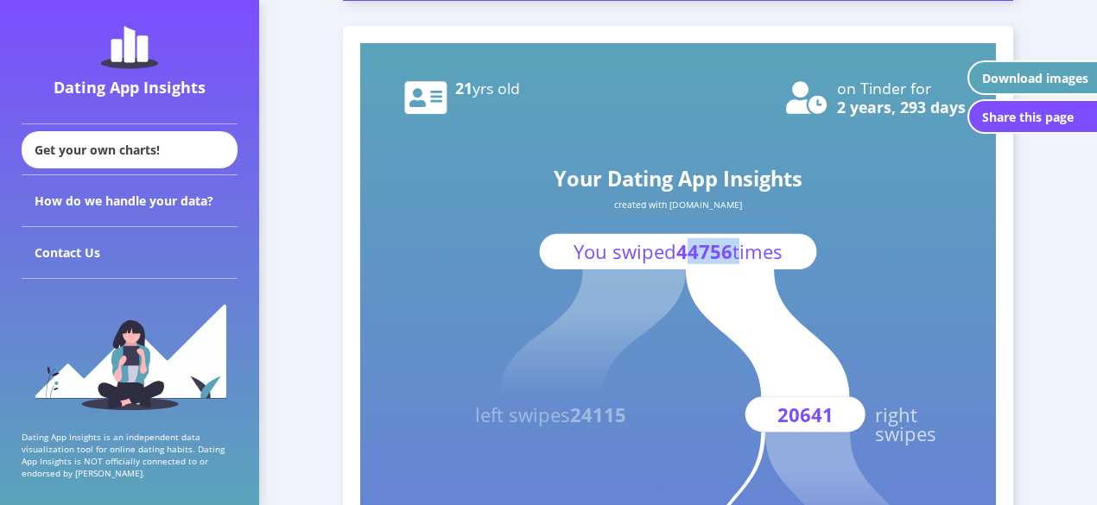
drag, startPoint x: 692, startPoint y: 251, endPoint x: 739, endPoint y: 250, distance: 47.5
click at [739, 250] on text "You swiped 44756 times" at bounding box center [678, 251] width 209 height 26
click at [739, 250] on tspan "times" at bounding box center [757, 251] width 50 height 26
drag, startPoint x: 680, startPoint y: 253, endPoint x: 731, endPoint y: 250, distance: 51.1
click at [731, 250] on text "You swiped 44756 times" at bounding box center [678, 251] width 209 height 26
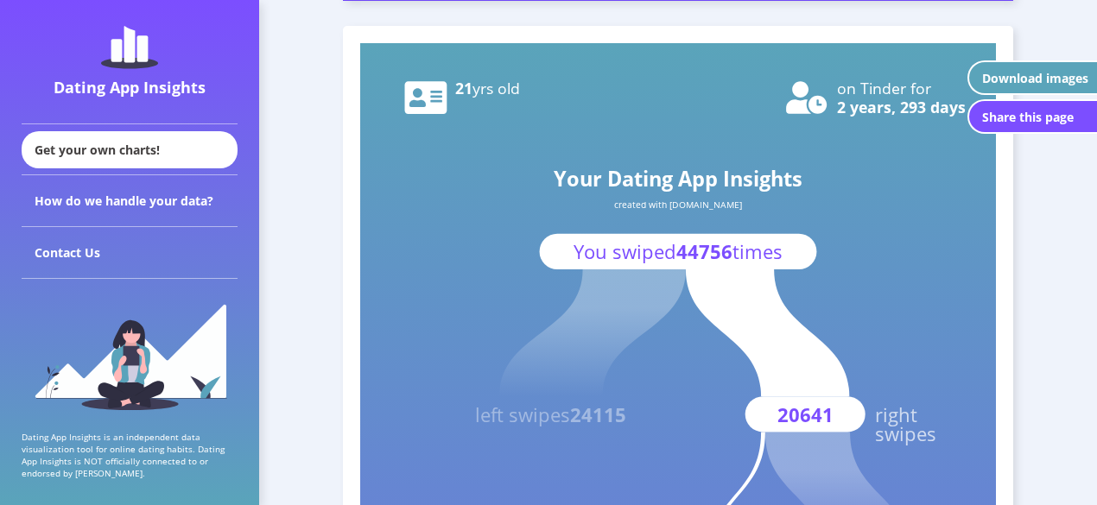
click at [732, 250] on tspan "times" at bounding box center [757, 251] width 50 height 26
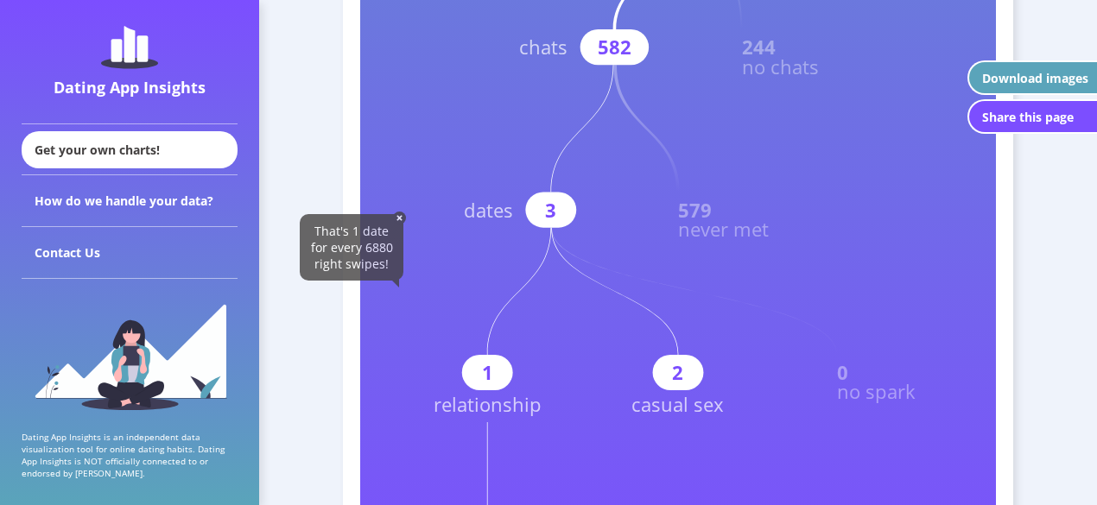
scroll to position [745, 0]
drag, startPoint x: 366, startPoint y: 250, endPoint x: 394, endPoint y: 250, distance: 27.6
click at [394, 250] on div "That's 1 date for every 6880 right swipes!" at bounding box center [352, 246] width 104 height 67
copy span "6880"
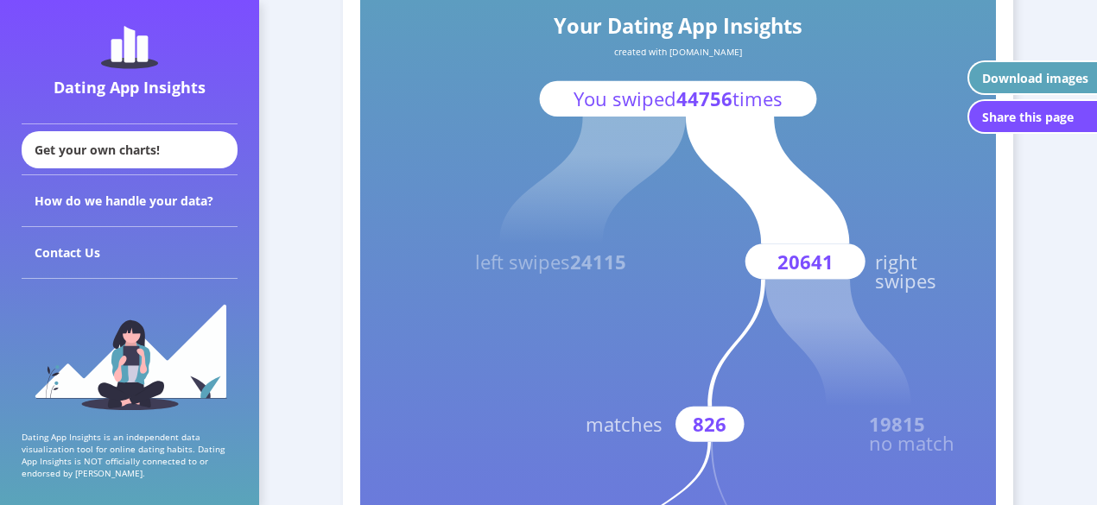
scroll to position [206, 0]
drag, startPoint x: 686, startPoint y: 100, endPoint x: 732, endPoint y: 99, distance: 46.7
click at [732, 99] on text "You swiped 44756 times" at bounding box center [678, 98] width 209 height 26
click at [732, 99] on tspan "times" at bounding box center [757, 98] width 50 height 26
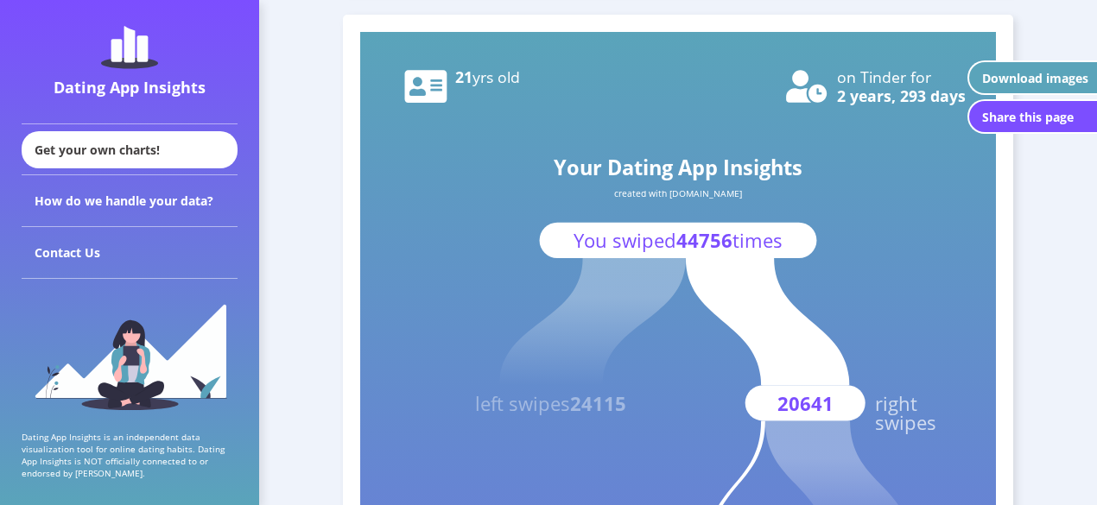
scroll to position [0, 0]
